Goal: Find specific page/section: Find specific page/section

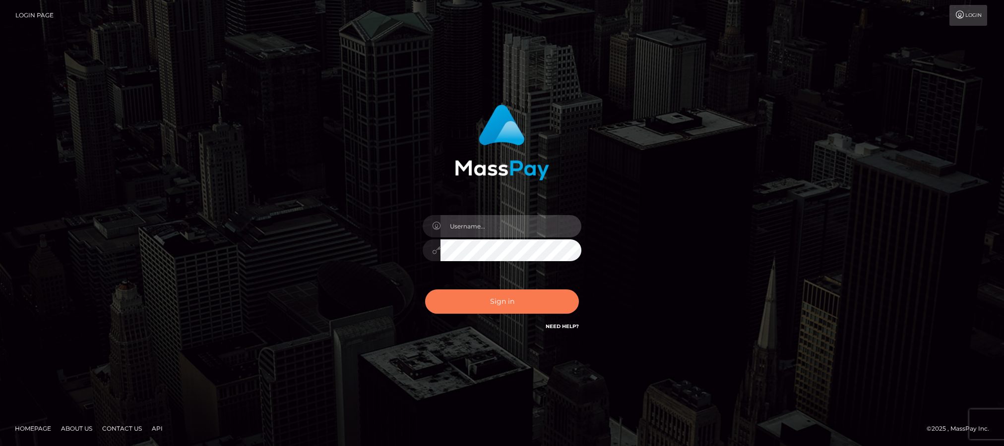
type input "Jiecel"
click at [476, 303] on button "Sign in" at bounding box center [502, 302] width 154 height 24
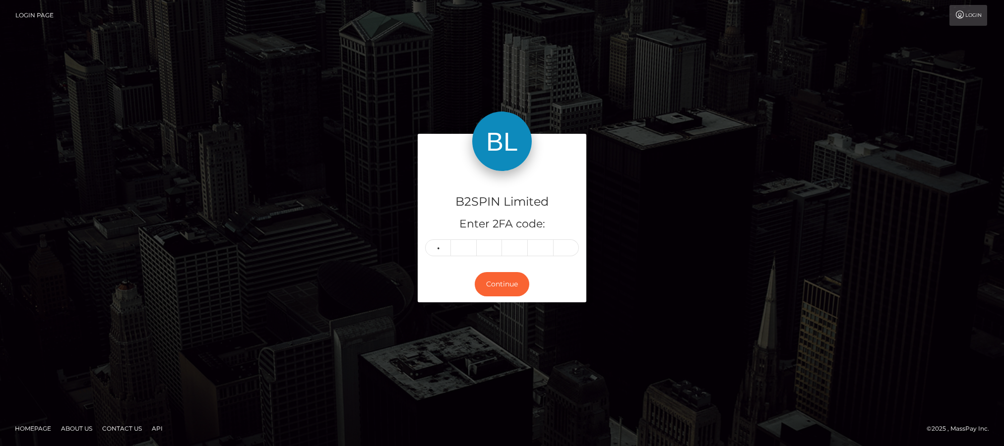
type input "9"
type input "3"
type input "9"
type input "6"
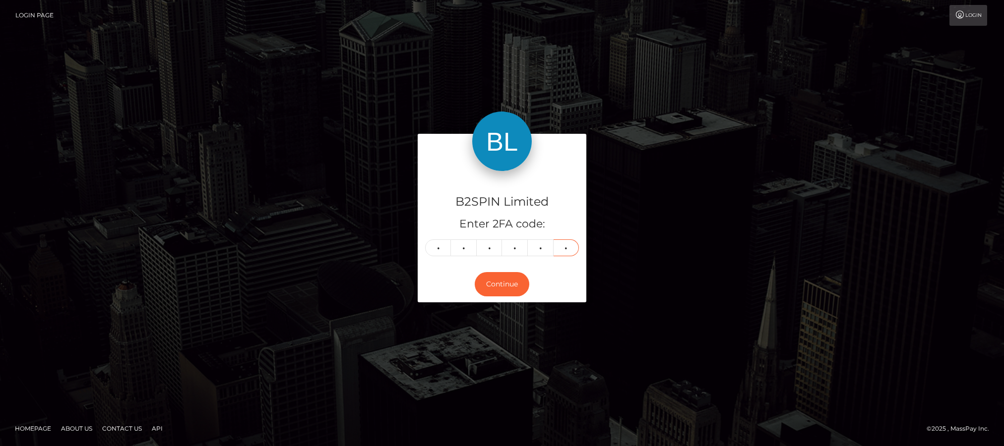
type input "1"
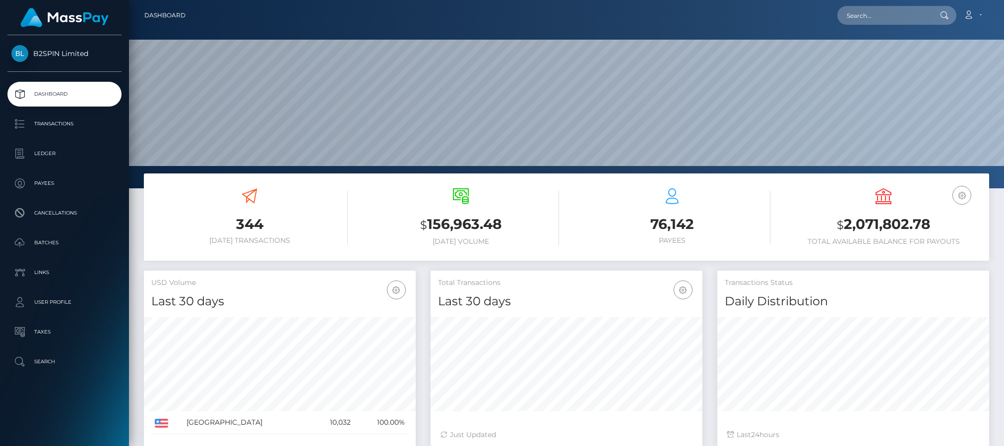
scroll to position [176, 272]
click at [849, 19] on input "text" at bounding box center [883, 15] width 93 height 19
paste input "3209686"
drag, startPoint x: 885, startPoint y: 23, endPoint x: 798, endPoint y: 12, distance: 87.4
click at [798, 12] on div "3209686 Loading... Loading... Account Edit Profile Logout" at bounding box center [590, 15] width 795 height 21
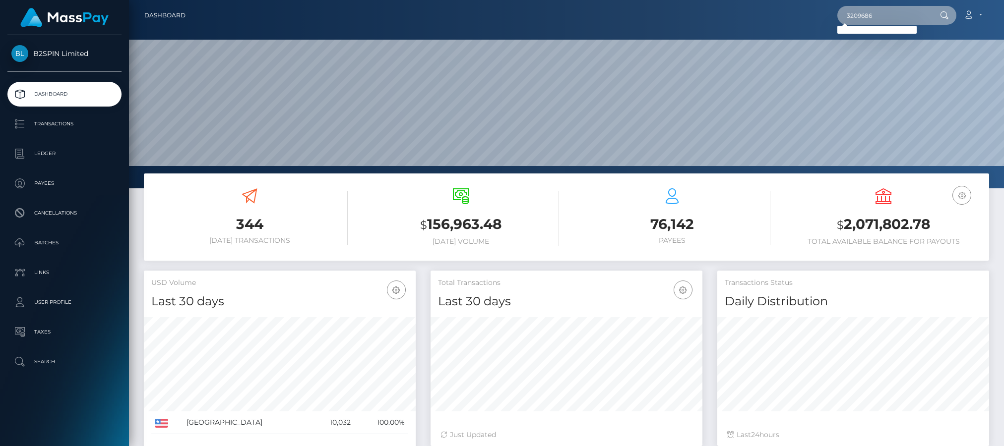
paste input "text"
drag, startPoint x: 879, startPoint y: 12, endPoint x: 820, endPoint y: 20, distance: 59.6
click at [820, 20] on div "3209686 Loading... Loading... Account Edit Profile Logout" at bounding box center [590, 15] width 795 height 21
paste input "859826339"
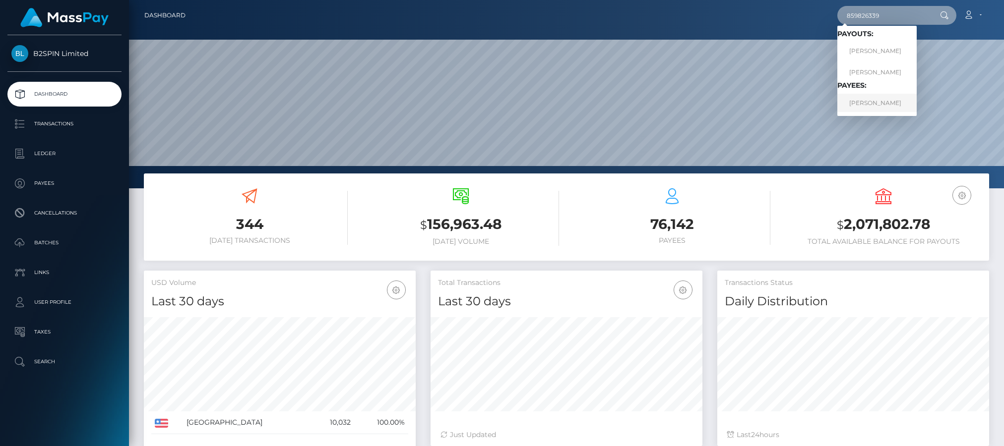
type input "859826339"
click at [849, 98] on link "AXEL HERNANDEZ" at bounding box center [876, 103] width 79 height 18
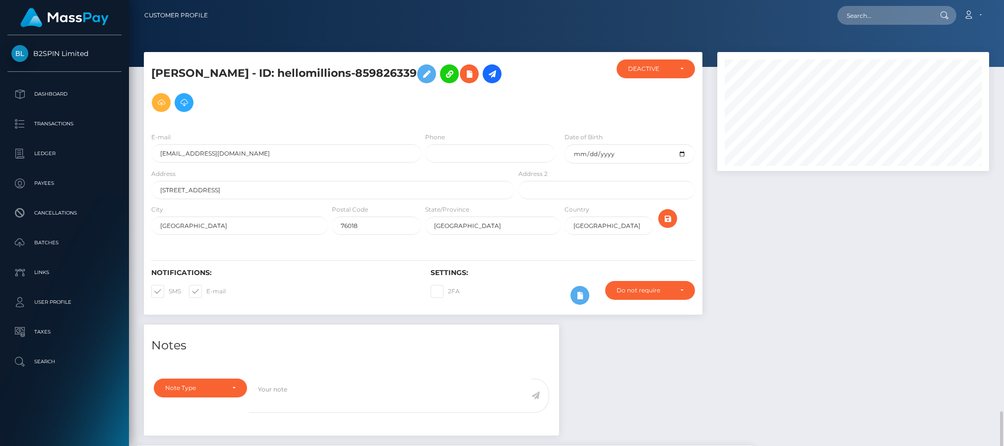
scroll to position [119, 272]
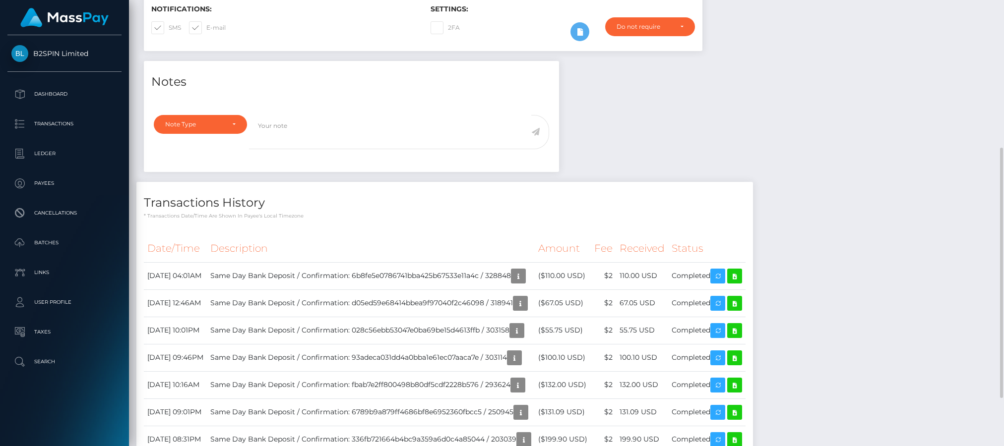
drag, startPoint x: 772, startPoint y: 96, endPoint x: 727, endPoint y: 54, distance: 61.0
click at [772, 96] on div "Notes Note Type Compliance Clear Compliance General Note Type" at bounding box center [566, 271] width 860 height 420
drag, startPoint x: 828, startPoint y: 78, endPoint x: 653, endPoint y: 78, distance: 175.0
click at [828, 78] on div "Notes Note Type Compliance Clear Compliance General Note Type" at bounding box center [566, 271] width 860 height 420
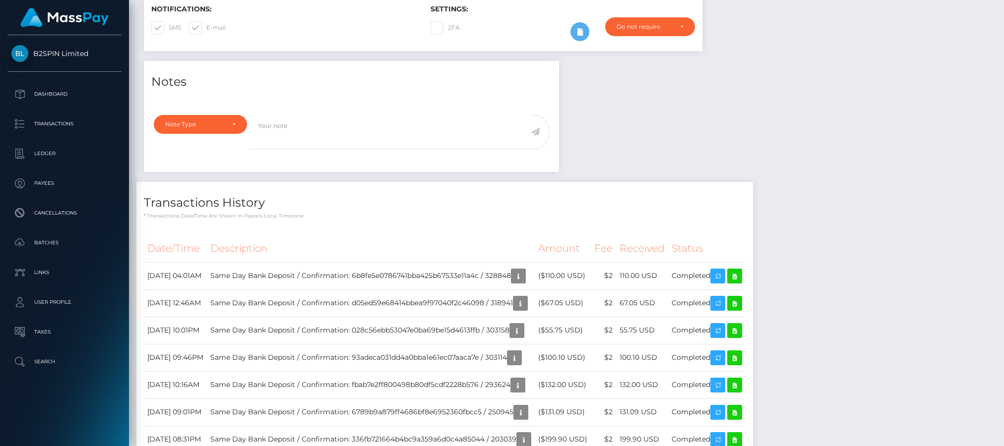
scroll to position [0, 0]
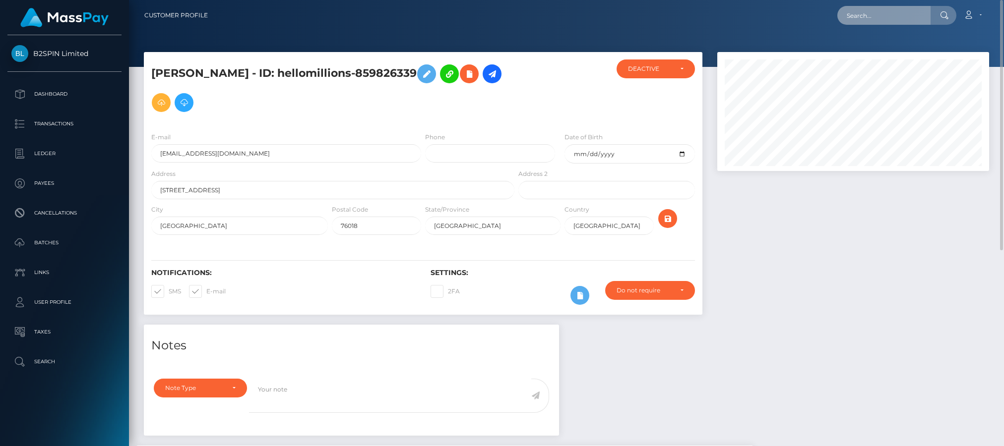
click at [888, 10] on input "text" at bounding box center [883, 15] width 93 height 19
paste input "3209686"
drag, startPoint x: 889, startPoint y: 12, endPoint x: 821, endPoint y: 11, distance: 67.9
click at [821, 11] on div "3209686 Loading... Loading... Account Edit Profile Logout" at bounding box center [602, 15] width 773 height 21
paste input "859826339"
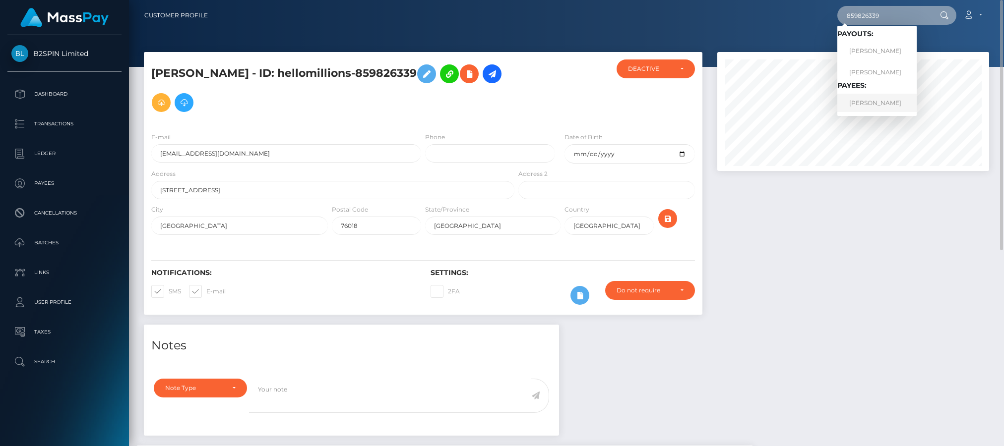
type input "859826339"
click at [865, 100] on link "AXEL HERNANDEZ" at bounding box center [876, 103] width 79 height 18
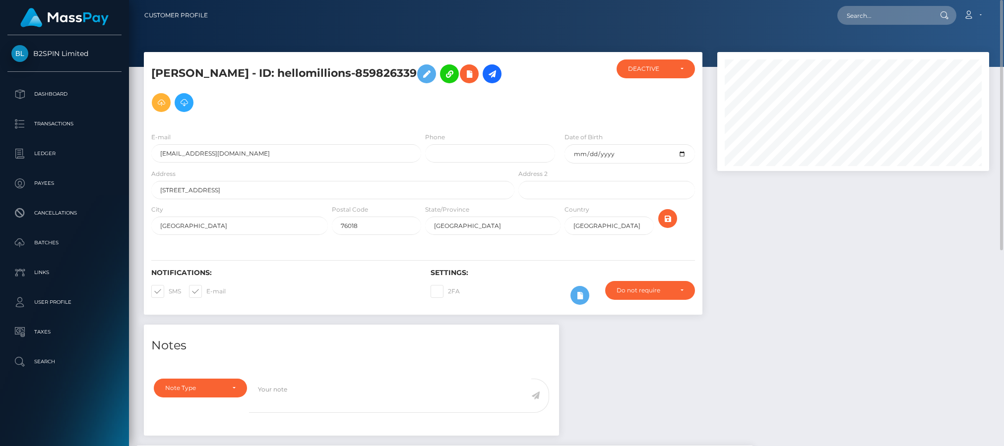
scroll to position [264, 0]
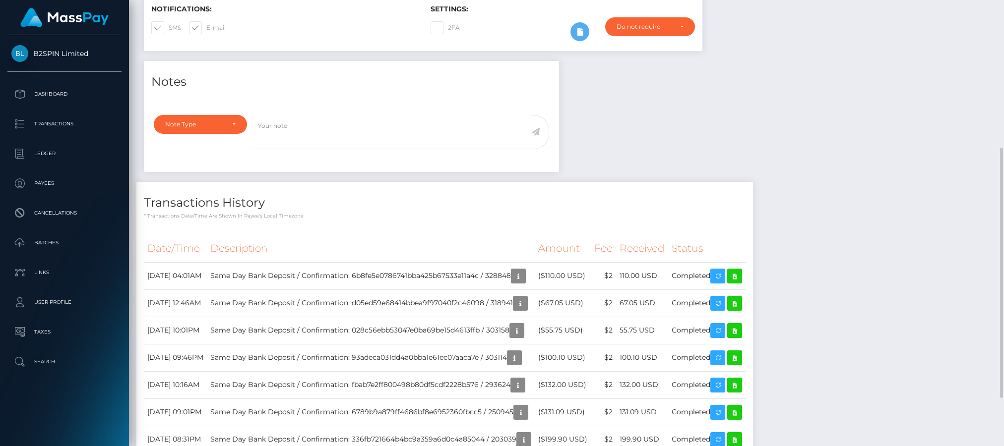
click at [848, 61] on div "Notes Note Type Compliance Clear Compliance General Note Type" at bounding box center [566, 271] width 860 height 420
